Goal: Information Seeking & Learning: Learn about a topic

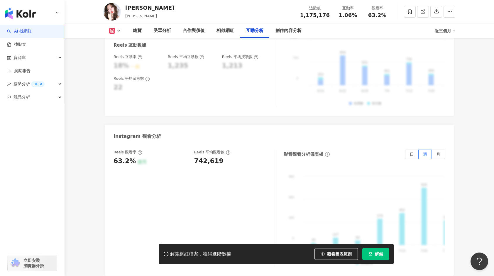
click at [26, 16] on img "button" at bounding box center [20, 14] width 31 height 12
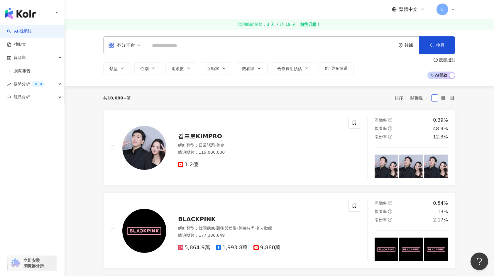
click at [450, 13] on div "L" at bounding box center [445, 10] width 19 height 12
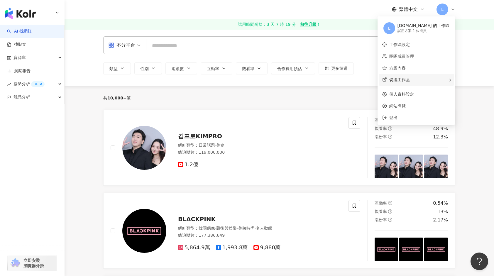
click at [410, 80] on span "切換工作區" at bounding box center [399, 79] width 21 height 5
click at [410, 47] on link "工作區設定" at bounding box center [399, 44] width 21 height 5
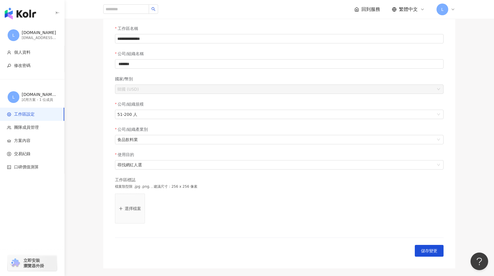
scroll to position [59, 0]
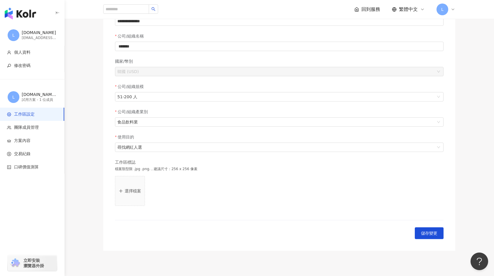
click at [357, 8] on icon at bounding box center [357, 9] width 4 height 4
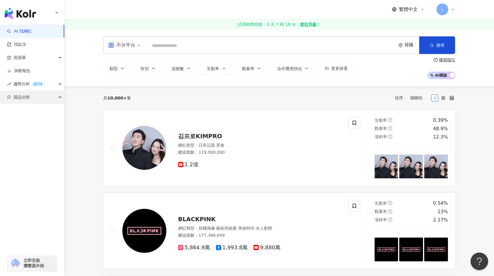
click at [21, 97] on span "競品分析" at bounding box center [21, 97] width 16 height 13
click at [30, 16] on img "button" at bounding box center [20, 14] width 31 height 12
click at [34, 263] on span "立即安裝 瀏覽器外掛" at bounding box center [33, 263] width 21 height 11
click at [452, 9] on icon at bounding box center [453, 9] width 2 height 1
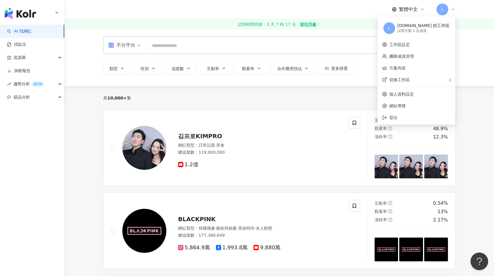
click at [302, 106] on div "共 10,000+ 筆 排序： 關聯性" at bounding box center [279, 97] width 352 height 23
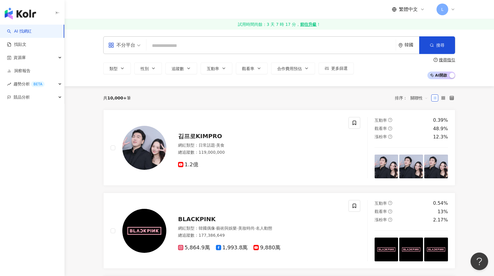
click at [409, 47] on div "韓國" at bounding box center [411, 45] width 15 height 5
click at [378, 91] on div "台灣" at bounding box center [386, 87] width 57 height 11
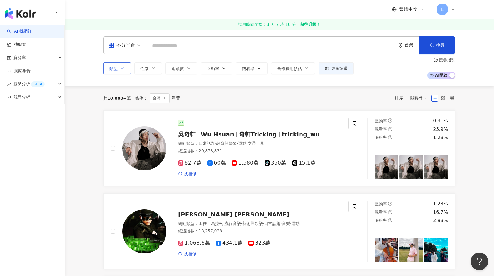
click at [118, 71] on button "類型" at bounding box center [117, 68] width 28 height 12
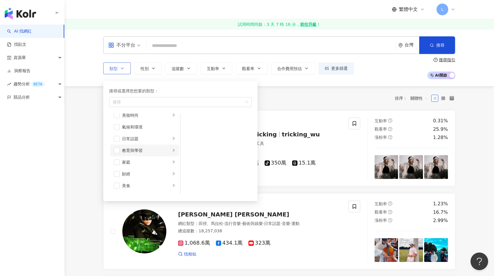
scroll to position [29, 0]
click at [119, 173] on span "button" at bounding box center [117, 173] width 6 height 6
click at [150, 176] on div "美食" at bounding box center [146, 173] width 49 height 6
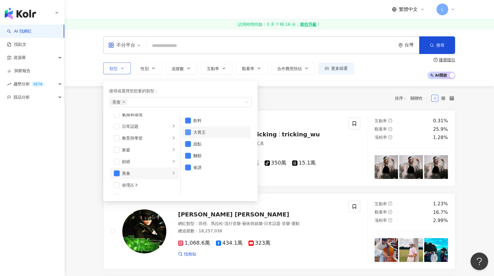
click at [189, 132] on span "button" at bounding box center [188, 132] width 6 height 6
drag, startPoint x: 189, startPoint y: 147, endPoint x: 189, endPoint y: 154, distance: 7.3
click at [189, 148] on li "甜點" at bounding box center [216, 144] width 69 height 12
click at [189, 160] on li "麵類" at bounding box center [216, 156] width 69 height 12
click at [189, 168] on span "button" at bounding box center [188, 168] width 6 height 6
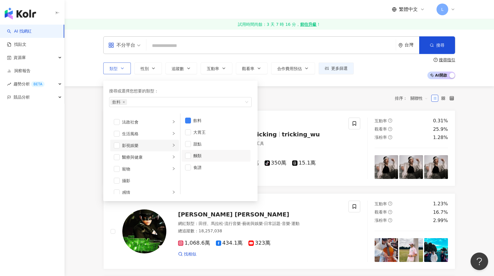
scroll to position [147, 0]
click at [117, 127] on span "button" at bounding box center [117, 126] width 6 height 6
click at [163, 126] on div "醫療與健康" at bounding box center [146, 126] width 49 height 6
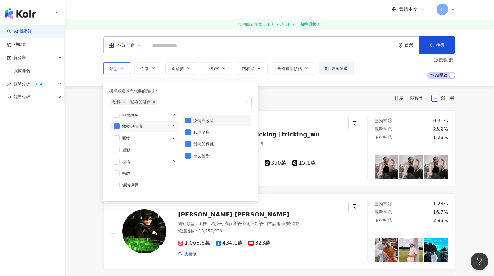
click at [198, 120] on div "疫情與政策" at bounding box center [220, 120] width 54 height 6
click at [199, 134] on div "心理健康" at bounding box center [220, 132] width 54 height 6
click at [205, 154] on div "婦女醫學" at bounding box center [220, 155] width 54 height 6
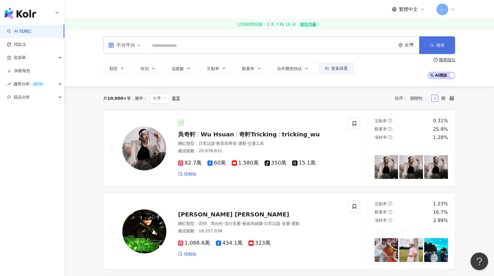
click at [446, 38] on button "搜尋" at bounding box center [437, 45] width 36 height 18
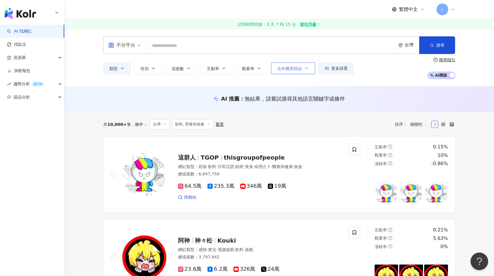
click at [295, 69] on span "合作費用預估" at bounding box center [289, 68] width 25 height 5
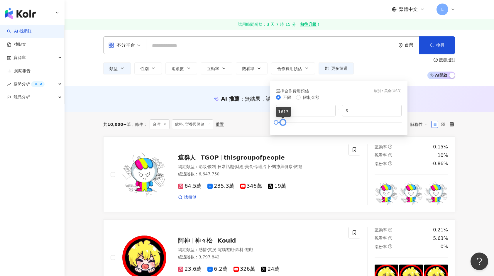
drag, startPoint x: 399, startPoint y: 123, endPoint x: 280, endPoint y: 123, distance: 118.5
click at [281, 123] on div at bounding box center [282, 122] width 3 height 3
click at [364, 107] on input "****" at bounding box center [373, 110] width 49 height 6
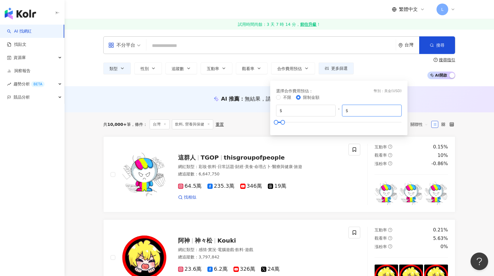
click at [364, 107] on input "****" at bounding box center [373, 110] width 49 height 6
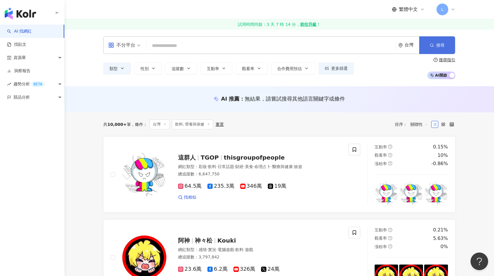
click at [452, 42] on button "搜尋" at bounding box center [437, 45] width 36 height 18
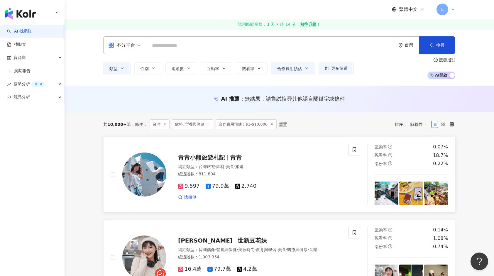
click at [318, 174] on div "總追蹤數 ： 811,804" at bounding box center [259, 174] width 163 height 6
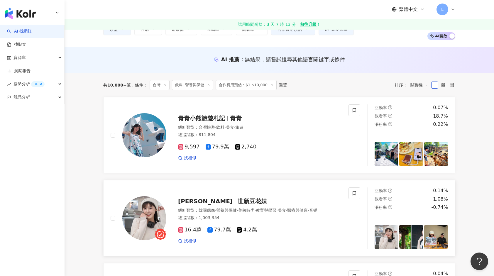
scroll to position [88, 0]
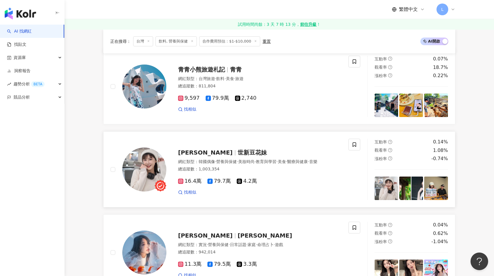
click at [238, 152] on span "世新豆花妹" at bounding box center [252, 152] width 29 height 7
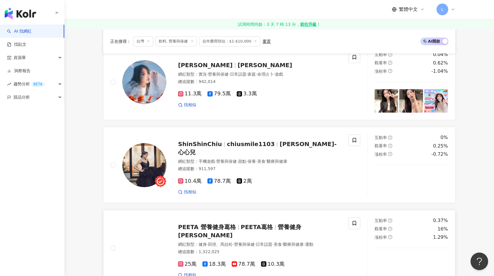
scroll to position [264, 0]
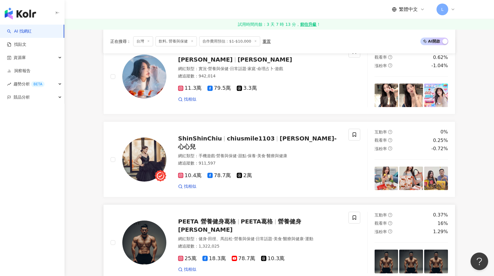
click at [213, 221] on span "PEETA 營養健身葛格" at bounding box center [207, 221] width 58 height 7
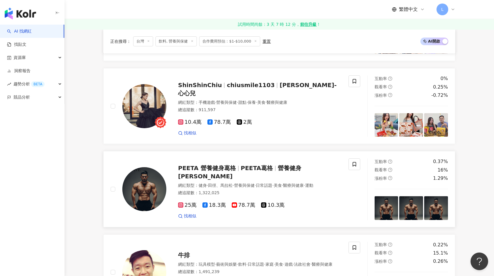
scroll to position [381, 0]
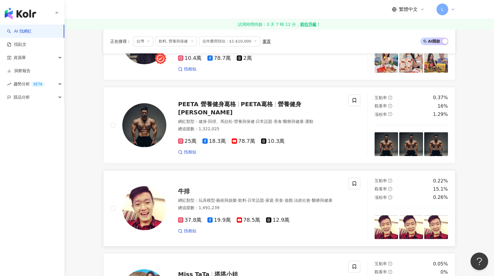
click at [148, 211] on img at bounding box center [144, 208] width 44 height 44
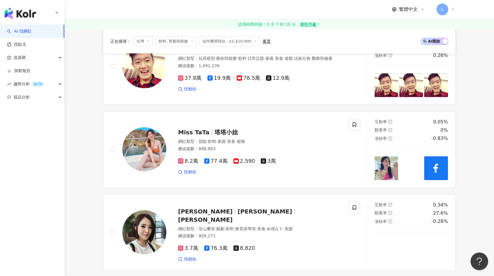
scroll to position [587, 0]
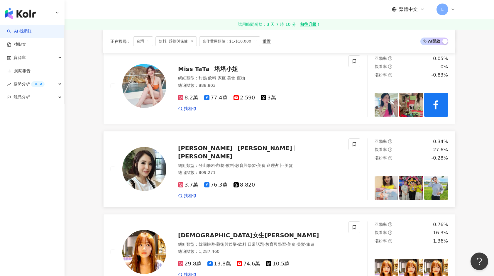
click at [293, 177] on div "3.7萬 76.3萬 8,820 找相似" at bounding box center [259, 188] width 163 height 22
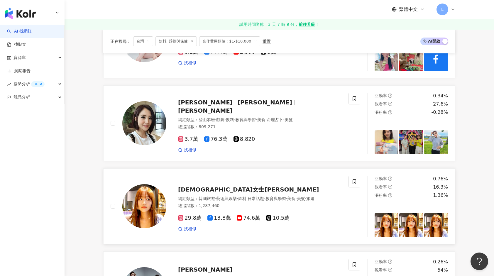
scroll to position [645, 0]
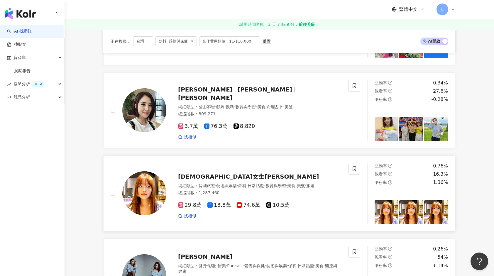
click at [151, 187] on img at bounding box center [144, 193] width 44 height 44
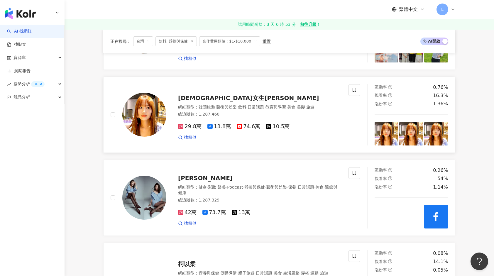
scroll to position [733, 0]
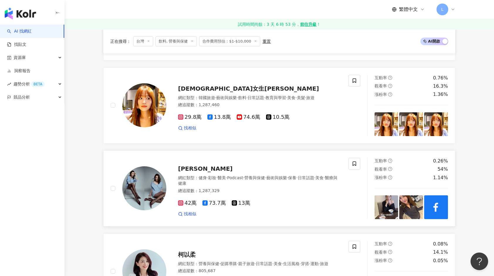
click at [293, 189] on div "總追蹤數 ： 1,287,329" at bounding box center [259, 191] width 163 height 6
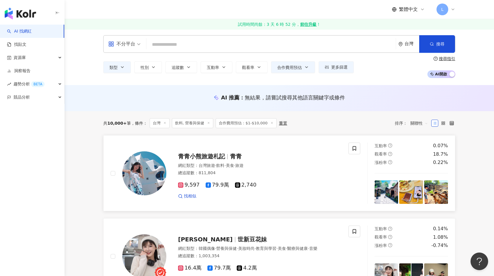
scroll to position [0, 0]
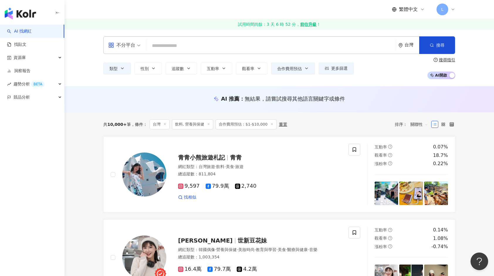
click at [249, 126] on span "合作費用預估：$1-$10,000" at bounding box center [246, 124] width 61 height 10
click at [253, 124] on span "合作費用預估：$1-$10,000" at bounding box center [246, 124] width 61 height 10
click at [299, 68] on span "合作費用預估" at bounding box center [289, 68] width 25 height 5
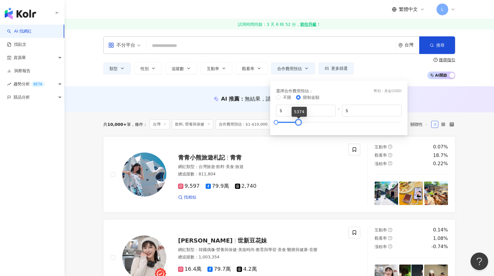
drag, startPoint x: 318, startPoint y: 121, endPoint x: 318, endPoint y: 117, distance: 3.8
click at [299, 121] on div at bounding box center [298, 122] width 3 height 3
click at [358, 110] on input "****" at bounding box center [373, 110] width 49 height 6
click at [358, 111] on input "****" at bounding box center [373, 110] width 49 height 6
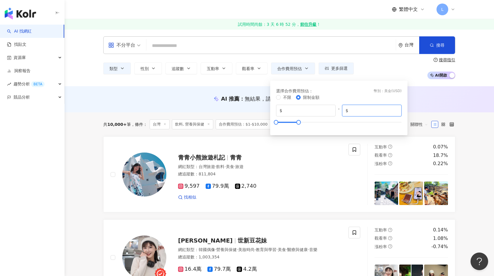
click at [358, 110] on input "****" at bounding box center [373, 110] width 49 height 6
type input "****"
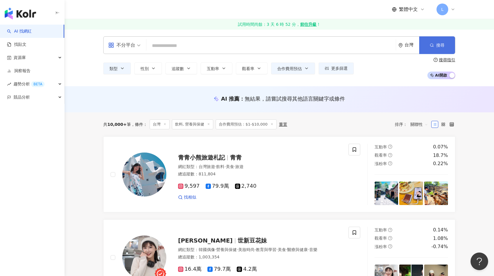
click at [437, 44] on span "搜尋" at bounding box center [440, 45] width 8 height 5
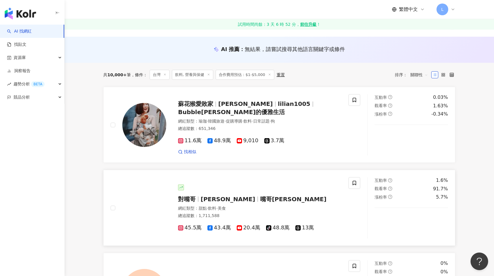
scroll to position [59, 0]
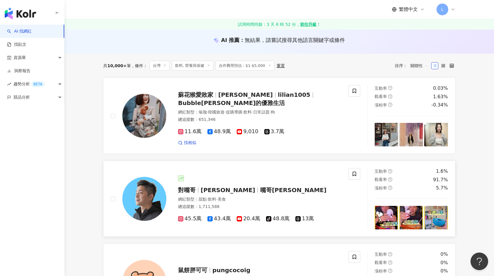
click at [289, 193] on div "對嘴哥 Eddy Chang 嘴哥Eddy" at bounding box center [259, 190] width 163 height 8
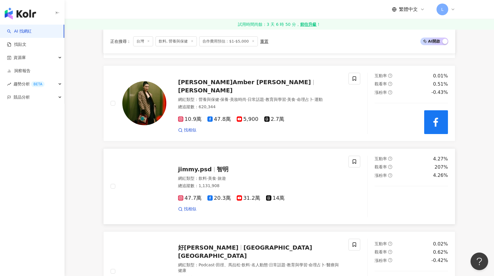
scroll to position [499, 0]
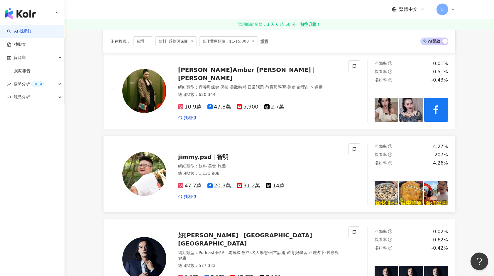
click at [301, 173] on div "總追蹤數 ： 1,131,908" at bounding box center [259, 174] width 163 height 6
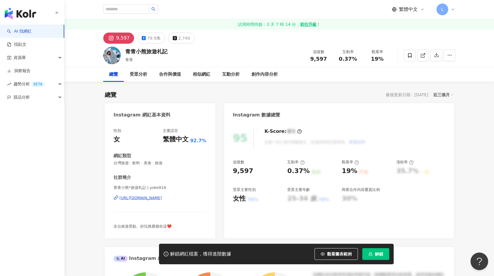
click at [162, 197] on div "https://www.instagram.com/yoke918/" at bounding box center [140, 197] width 43 height 5
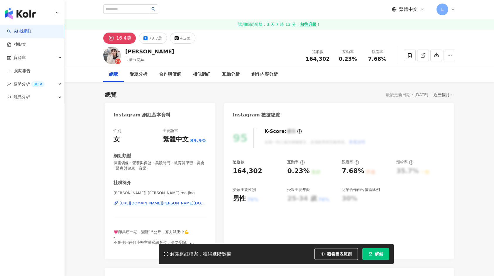
click at [179, 204] on div "https://www.instagram.com/lin.mo.jing/" at bounding box center [162, 203] width 87 height 5
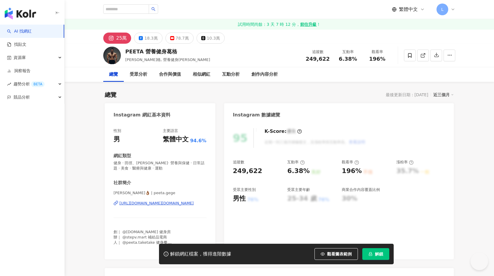
click at [167, 202] on div "https://www.instagram.com/peeta.gege/" at bounding box center [156, 203] width 74 height 5
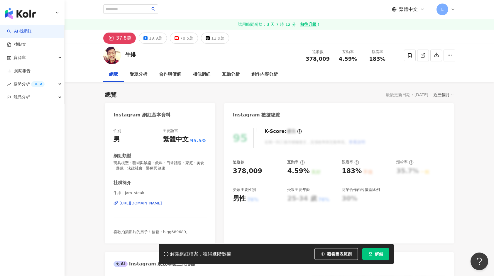
click at [144, 202] on div "[URL][DOMAIN_NAME]" at bounding box center [140, 203] width 43 height 5
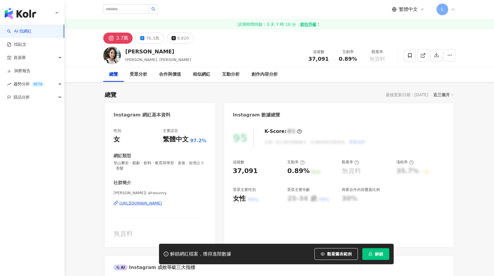
click at [145, 203] on div "https://www.instagram.com/alrasunny/" at bounding box center [140, 203] width 43 height 5
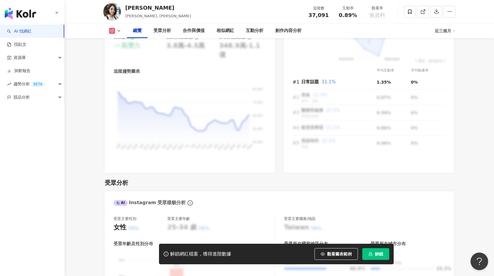
scroll to position [440, 0]
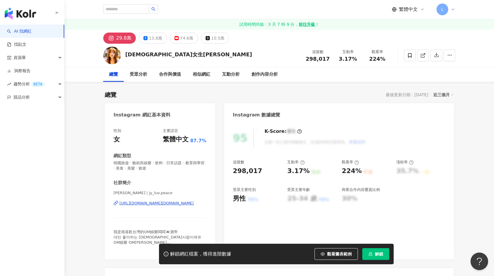
click at [180, 203] on div "[URL][DOMAIN_NAME][DOMAIN_NAME]" at bounding box center [156, 203] width 74 height 5
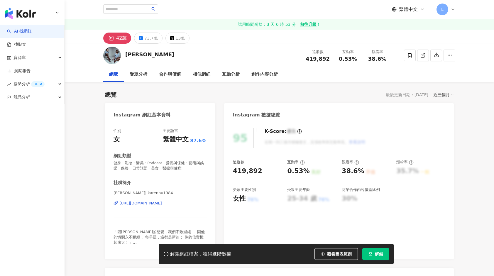
click at [152, 204] on div "[URL][DOMAIN_NAME]" at bounding box center [140, 203] width 43 height 5
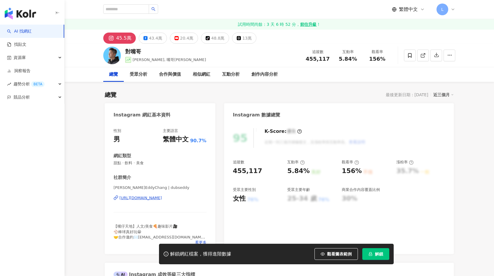
click at [162, 199] on div "https://www.instagram.com/dubseddy/" at bounding box center [140, 197] width 43 height 5
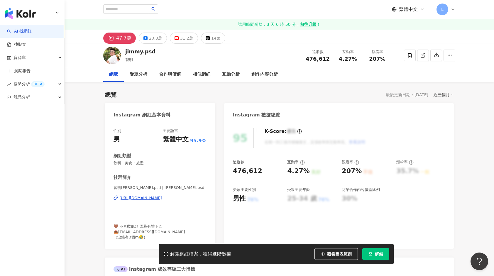
click at [154, 196] on div "[URL][DOMAIN_NAME]" at bounding box center [140, 197] width 43 height 5
